Goal: Navigation & Orientation: Find specific page/section

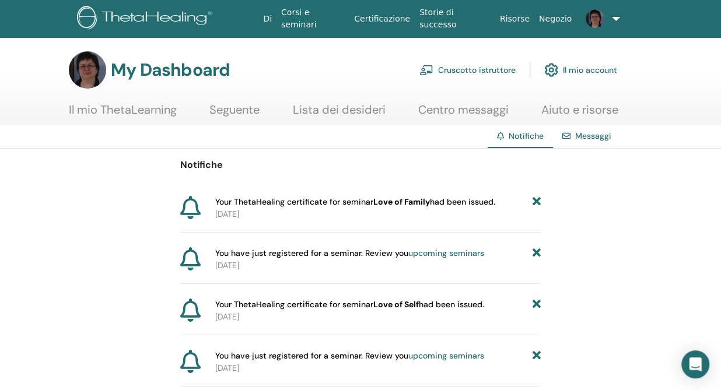
click at [588, 138] on link "Messaggi" at bounding box center [593, 136] width 36 height 11
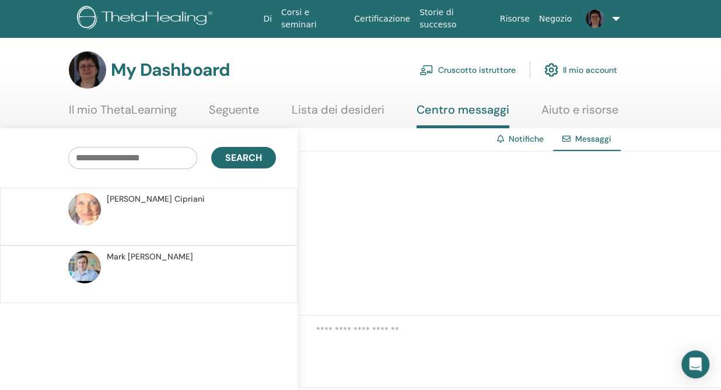
click at [243, 226] on p at bounding box center [191, 222] width 169 height 35
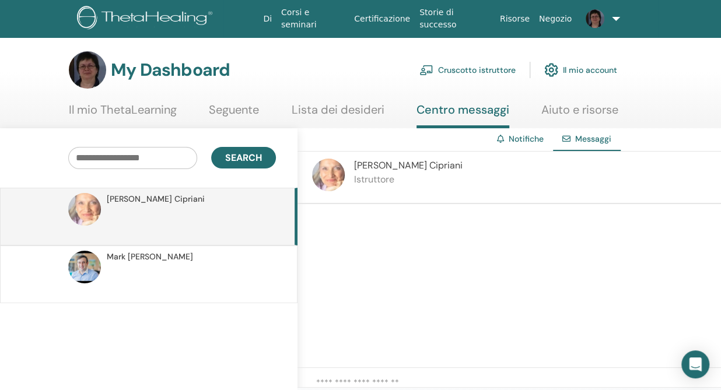
click at [241, 114] on link "Seguente" at bounding box center [234, 114] width 50 height 23
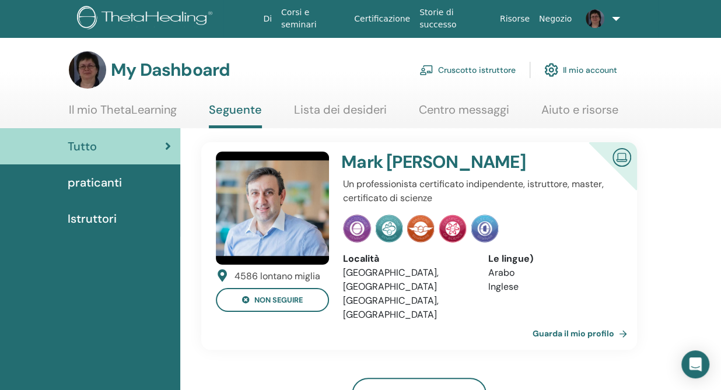
click at [322, 107] on link "Lista dei desideri" at bounding box center [340, 114] width 93 height 23
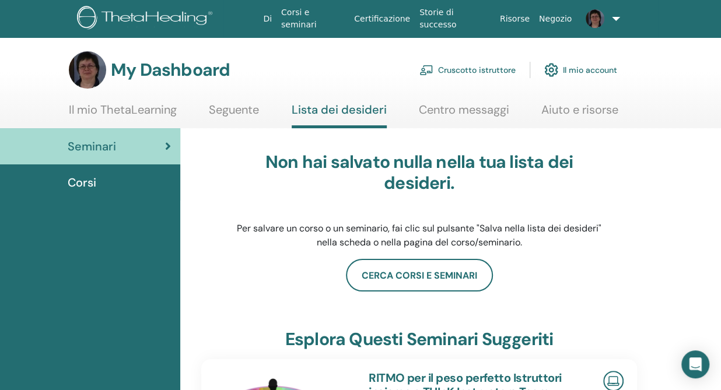
click at [119, 111] on link "Il mio ThetaLearning" at bounding box center [123, 114] width 108 height 23
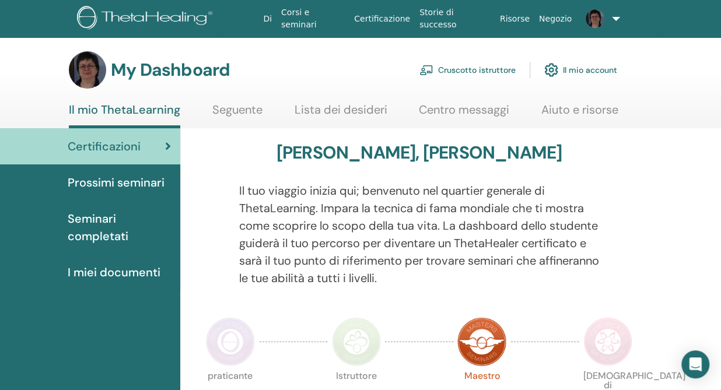
click at [102, 273] on span "I miei documenti" at bounding box center [114, 273] width 93 height 18
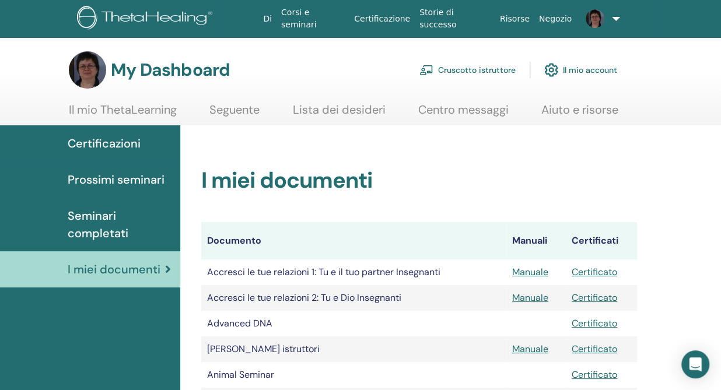
click at [90, 233] on span "Seminari completati" at bounding box center [119, 224] width 103 height 35
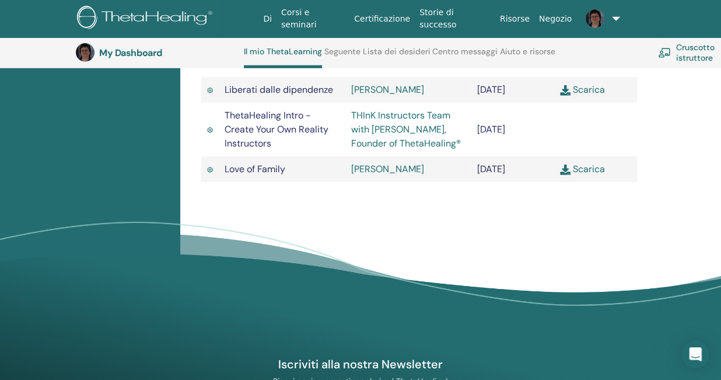
scroll to position [1927, 0]
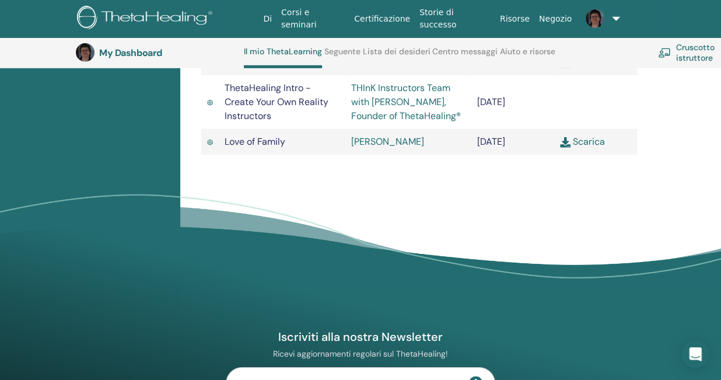
click at [599, 148] on link "Scarica" at bounding box center [582, 141] width 45 height 12
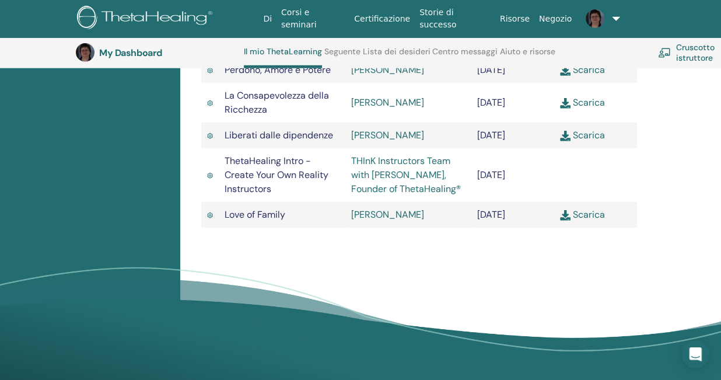
click at [579, 109] on link "Scarica" at bounding box center [582, 102] width 45 height 12
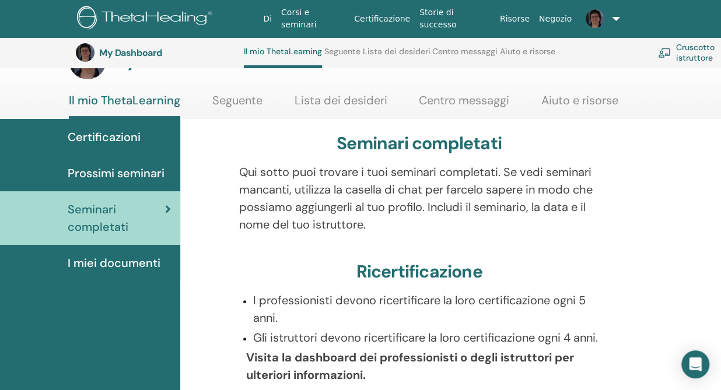
scroll to position [0, 0]
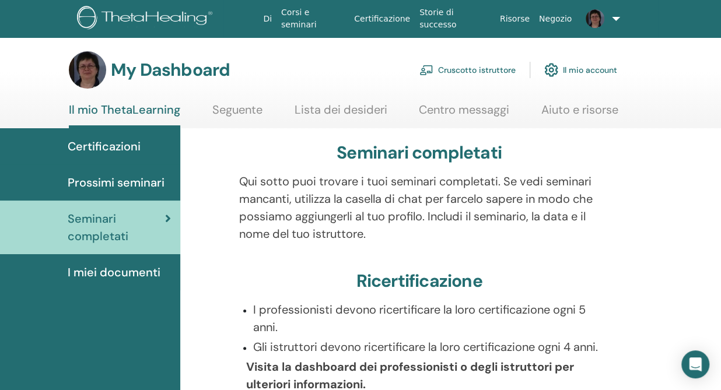
click at [471, 69] on link "Cruscotto istruttore" at bounding box center [468, 70] width 96 height 26
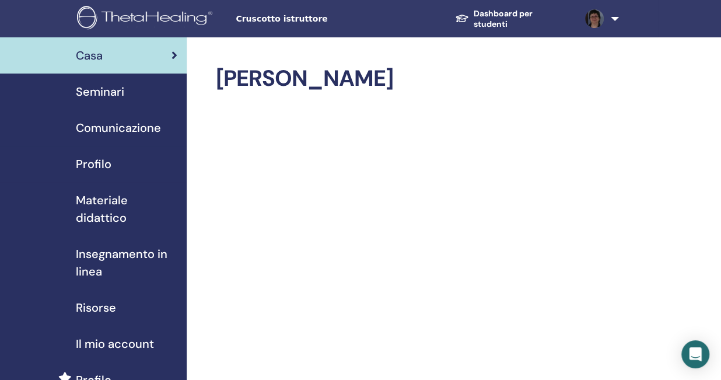
click at [95, 165] on span "Profilo" at bounding box center [94, 164] width 36 height 18
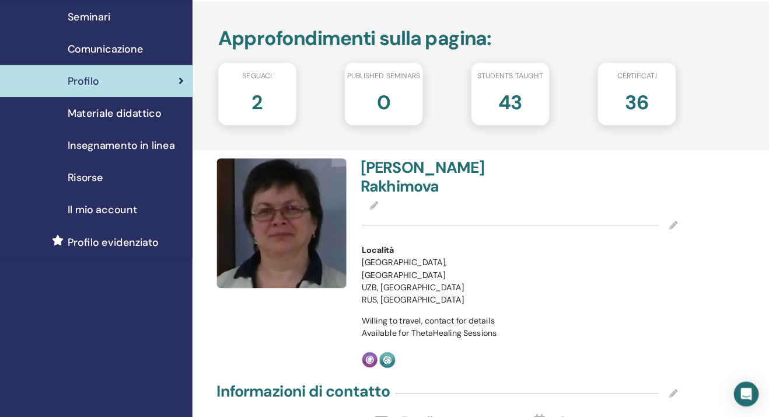
scroll to position [72, 0]
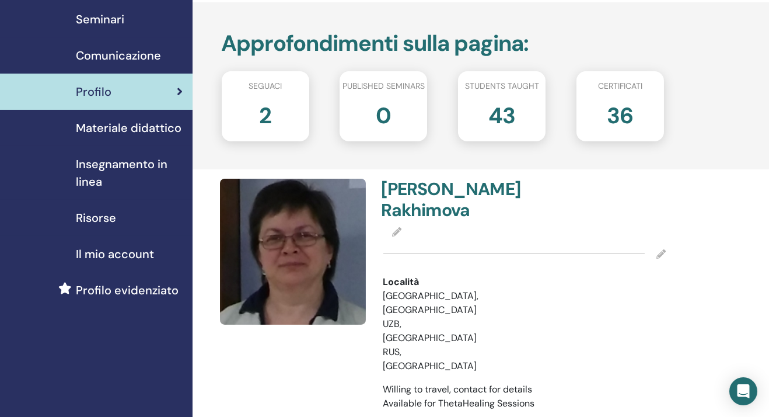
drag, startPoint x: 694, startPoint y: 0, endPoint x: 266, endPoint y: 362, distance: 560.7
click at [266, 362] on div at bounding box center [294, 311] width 163 height 264
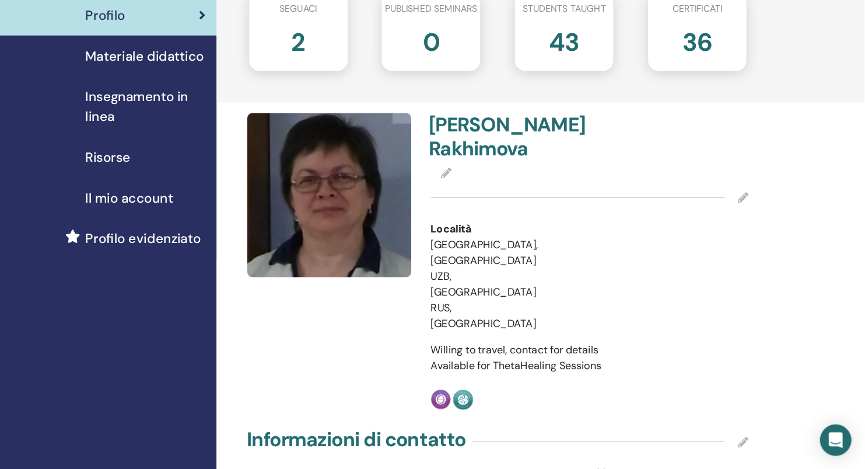
scroll to position [150, 0]
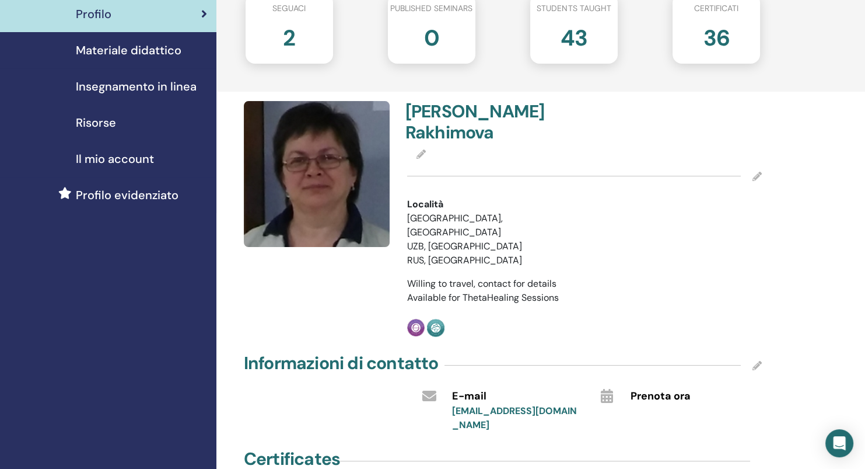
drag, startPoint x: 780, startPoint y: 2, endPoint x: 164, endPoint y: 330, distance: 698.1
click at [164, 330] on div "Casa Seminari Comunicazione Profilo Materiale didattico Insegnamento in linea" at bounding box center [108, 474] width 216 height 1174
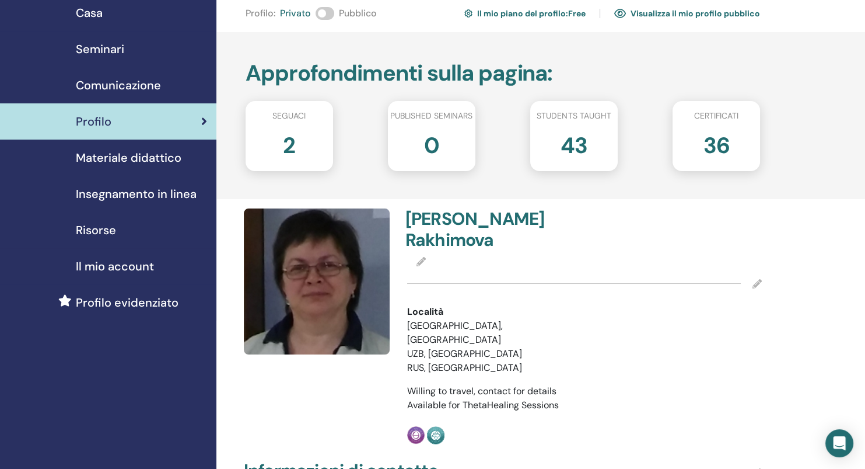
scroll to position [0, 0]
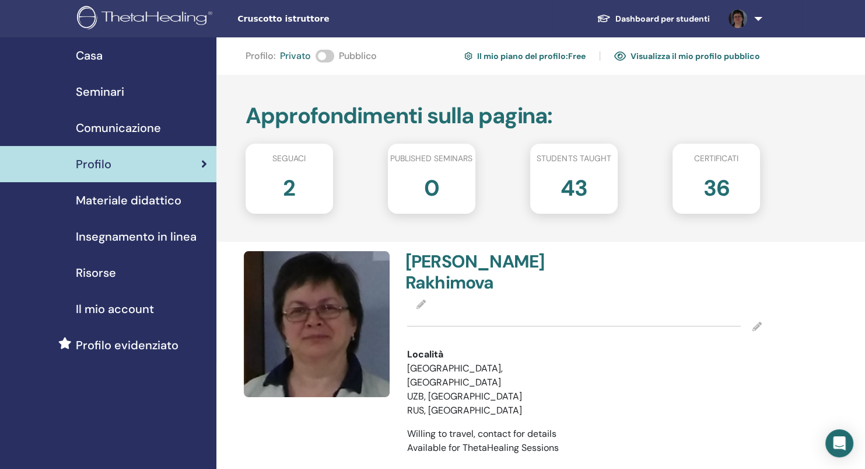
click at [134, 197] on span "Materiale didattico" at bounding box center [129, 200] width 106 height 18
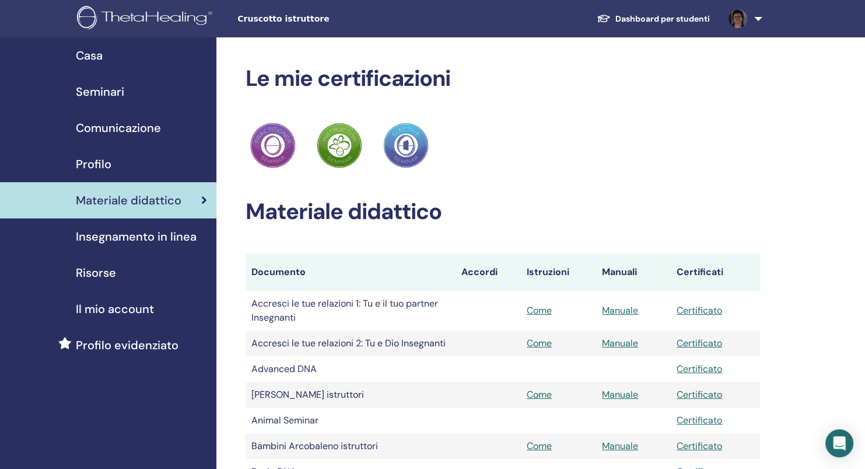
click at [134, 239] on span "Insegnamento in linea" at bounding box center [136, 237] width 121 height 18
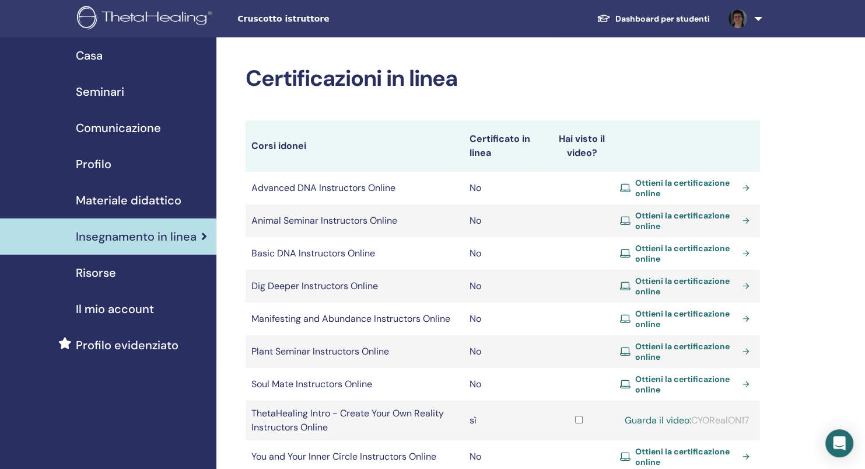
click at [746, 253] on link "Ottieni la certificazione online" at bounding box center [687, 253] width 134 height 21
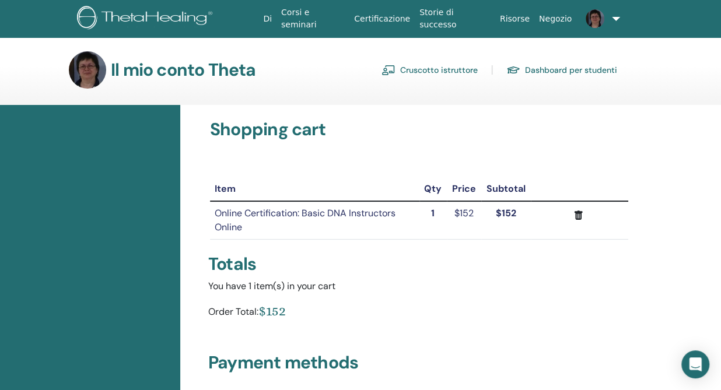
drag, startPoint x: 833, startPoint y: 0, endPoint x: 125, endPoint y: 227, distance: 743.4
click at [125, 231] on div at bounding box center [90, 388] width 180 height 566
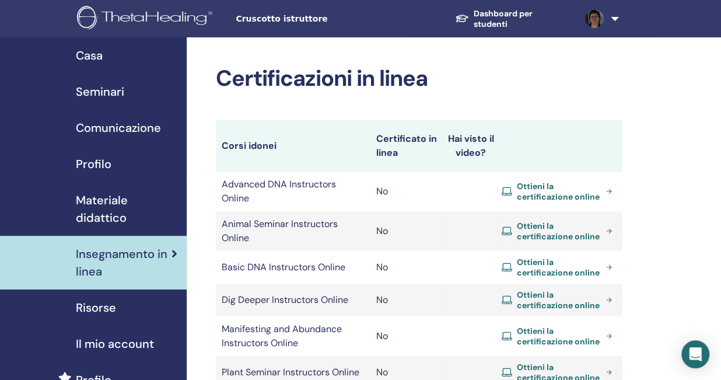
click at [97, 309] on span "Risorse" at bounding box center [96, 308] width 40 height 18
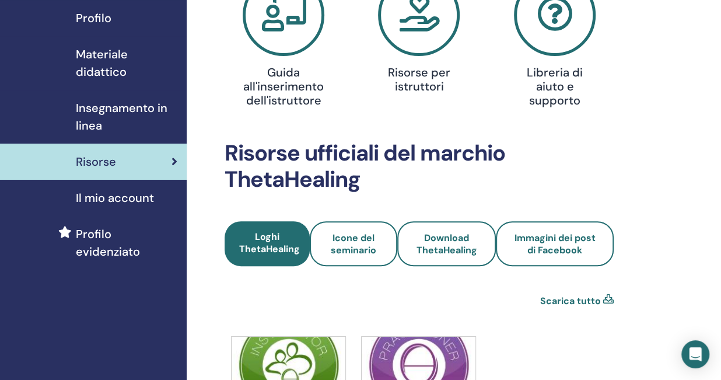
scroll to position [219, 0]
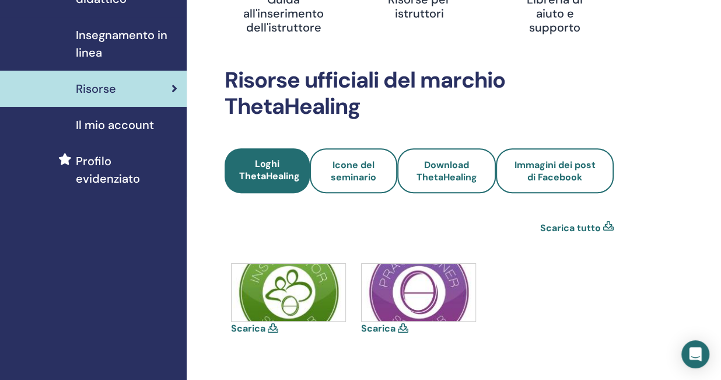
click at [575, 228] on link "Scarica tutto" at bounding box center [570, 228] width 61 height 14
click at [443, 345] on div "Scarica" at bounding box center [419, 315] width 117 height 105
click at [273, 329] on icon at bounding box center [273, 327] width 11 height 9
click at [247, 327] on link "Scarica" at bounding box center [248, 328] width 34 height 12
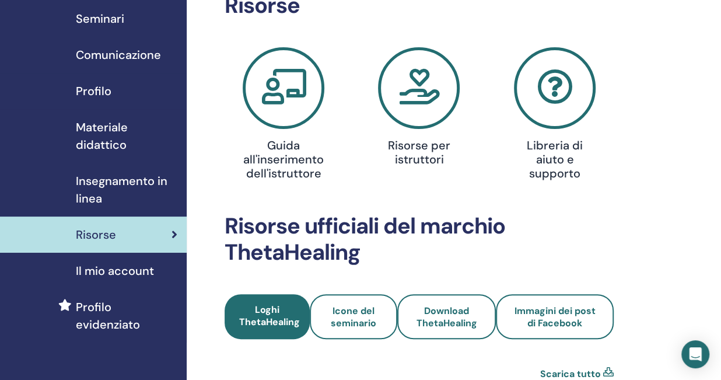
scroll to position [0, 0]
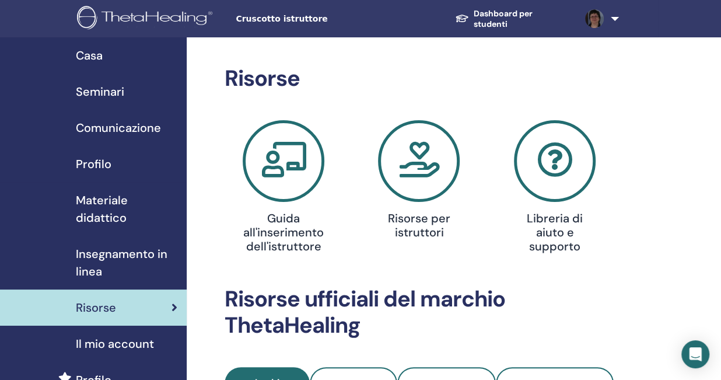
click at [273, 170] on icon at bounding box center [284, 161] width 82 height 82
click at [421, 233] on h4 "Risorse per istruttori" at bounding box center [419, 225] width 85 height 28
click at [558, 245] on h4 "Libreria di aiuto e supporto" at bounding box center [554, 232] width 85 height 42
click at [305, 235] on h4 "Guida all'inserimento dell'istruttore" at bounding box center [283, 232] width 85 height 42
click at [103, 88] on span "Seminari" at bounding box center [100, 92] width 48 height 18
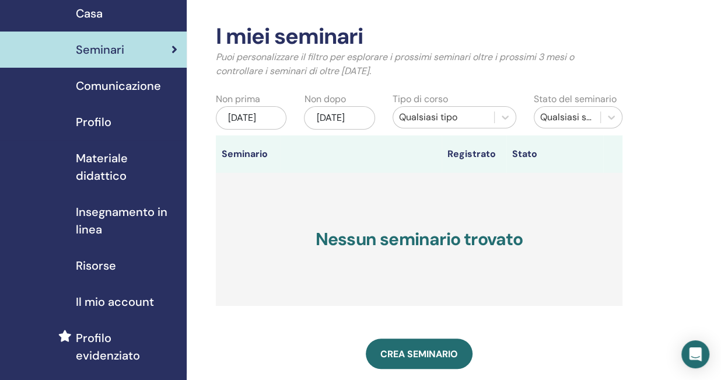
scroll to position [73, 0]
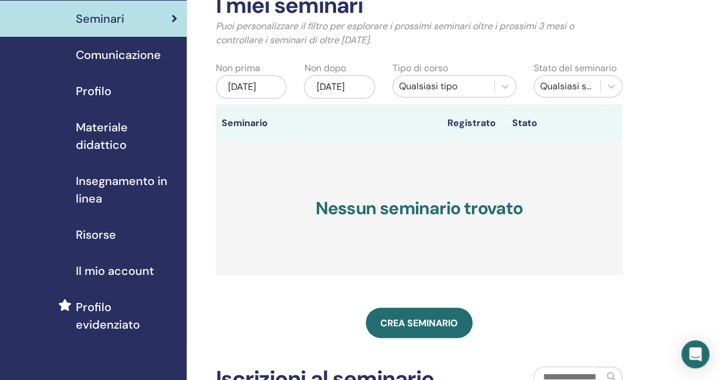
click at [124, 302] on span "Profilo evidenziato" at bounding box center [127, 315] width 102 height 35
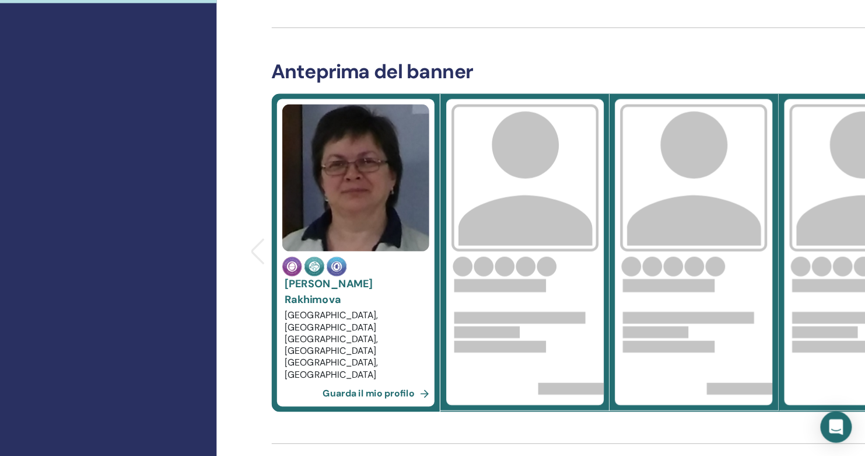
scroll to position [395, 0]
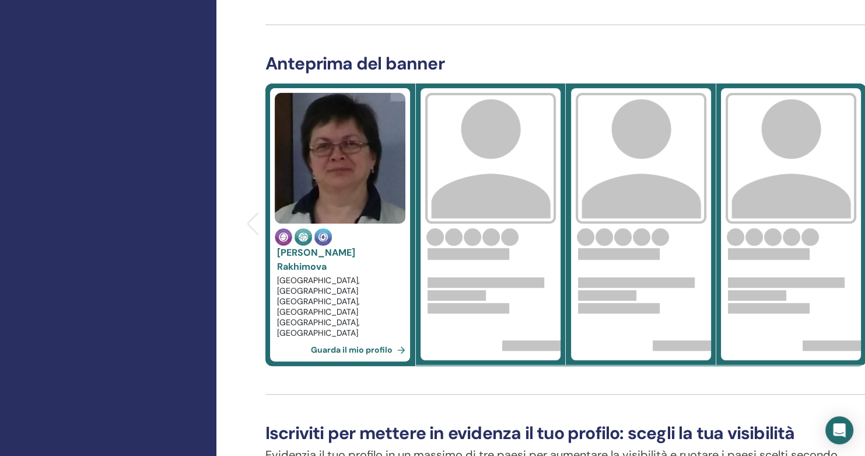
drag, startPoint x: 661, startPoint y: 4, endPoint x: 174, endPoint y: 303, distance: 571.7
click at [174, 303] on div "Casa Seminari Comunicazione Profilo Materiale didattico Insegnamento in linea R…" at bounding box center [108, 278] width 216 height 1272
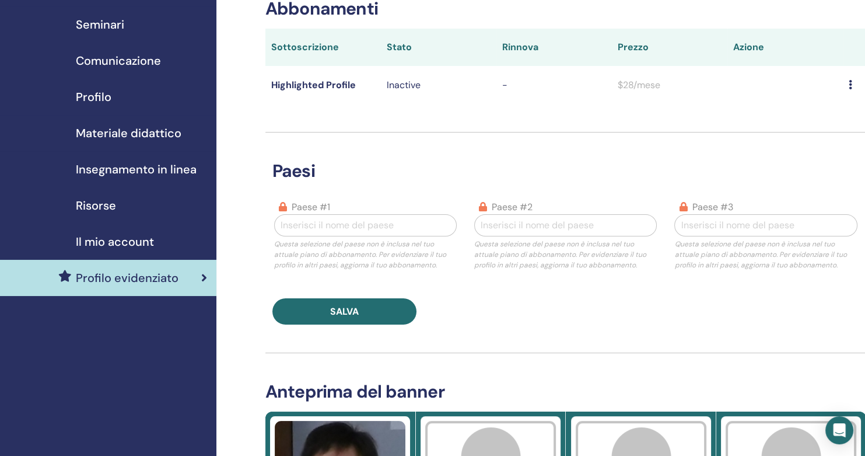
scroll to position [0, 0]
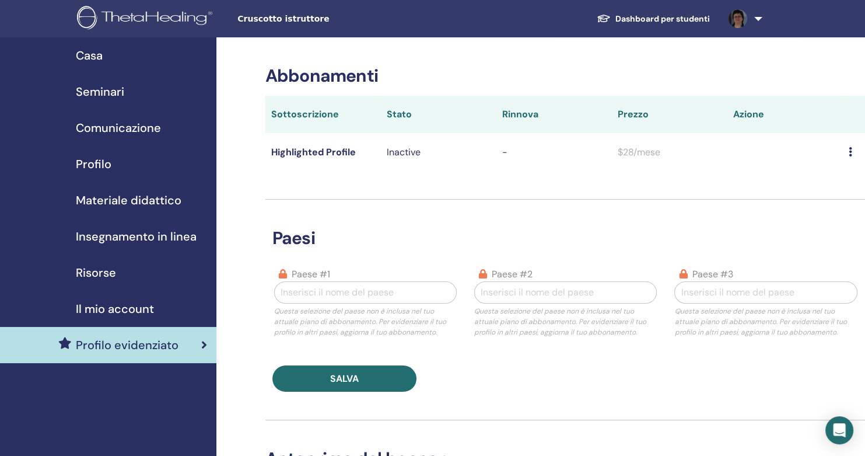
click at [721, 151] on icon at bounding box center [851, 151] width 4 height 9
click at [721, 228] on h3 "Paesi" at bounding box center [566, 238] width 601 height 21
click at [79, 50] on span "Casa" at bounding box center [89, 56] width 27 height 18
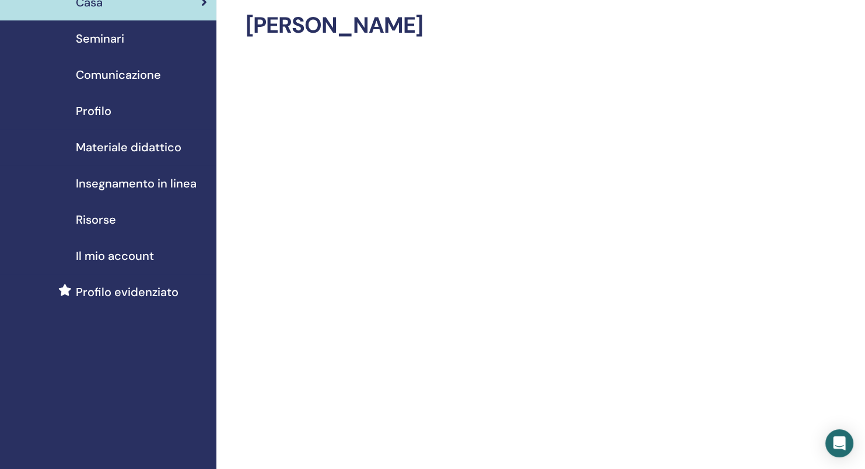
scroll to position [87, 0]
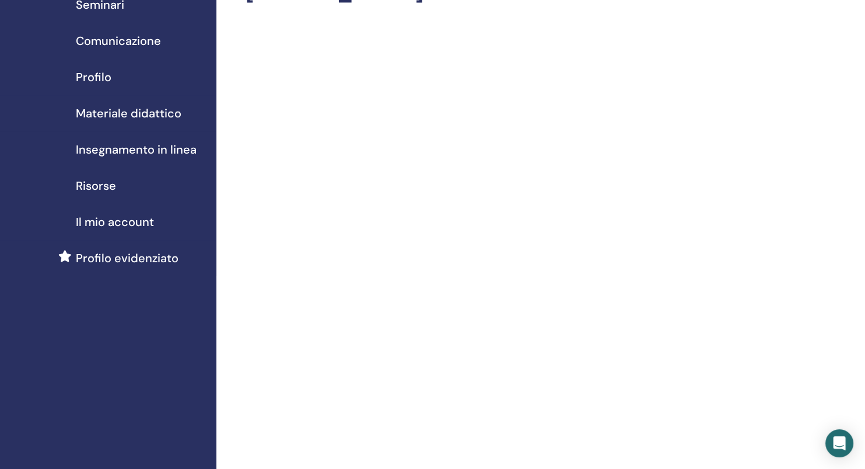
click at [88, 77] on span "Profilo" at bounding box center [94, 77] width 36 height 18
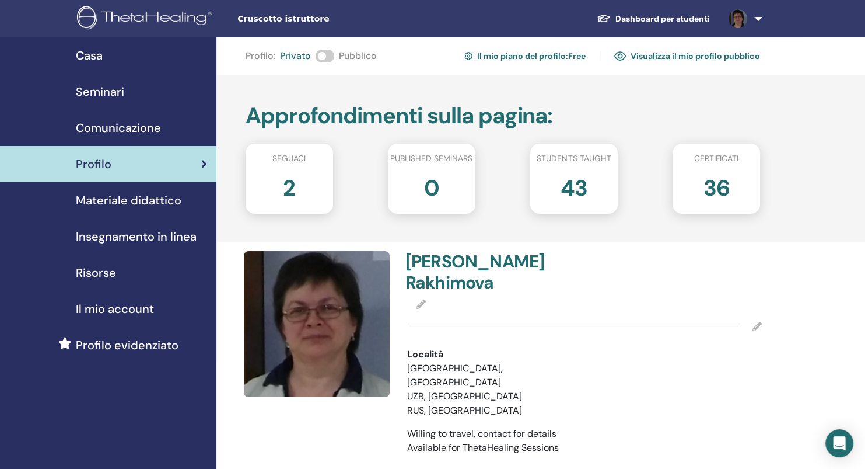
click at [329, 55] on span at bounding box center [325, 56] width 19 height 13
drag, startPoint x: 651, startPoint y: 57, endPoint x: 650, endPoint y: 48, distance: 8.8
click at [651, 57] on link "Visualizza il mio profilo pubblico" at bounding box center [687, 56] width 146 height 19
click at [95, 58] on span "Casa" at bounding box center [89, 56] width 27 height 18
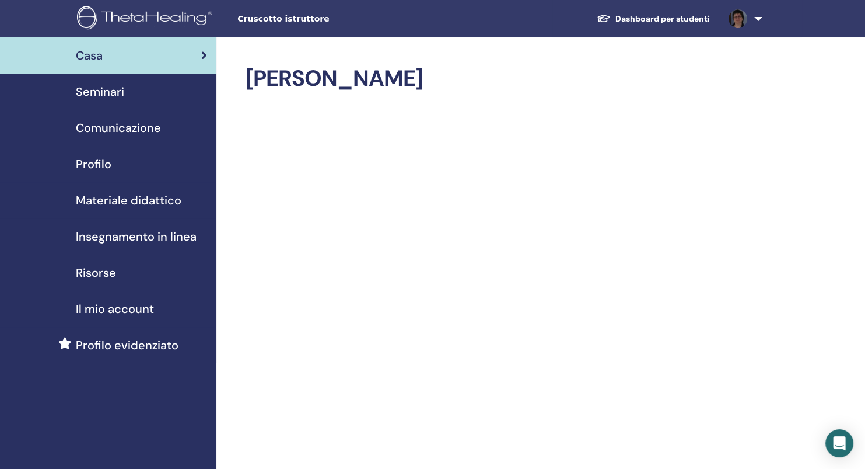
click at [100, 54] on span "Casa" at bounding box center [89, 56] width 27 height 18
